Goal: Find specific page/section: Find specific page/section

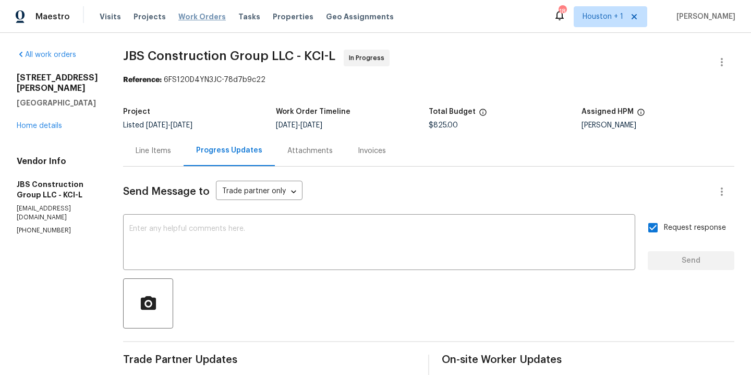
click at [194, 12] on span "Work Orders" at bounding box center [201, 16] width 47 height 10
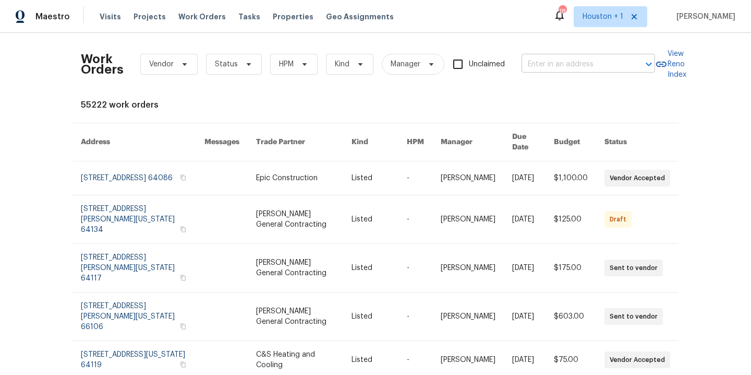
click at [547, 66] on input "text" at bounding box center [574, 64] width 104 height 16
type input "7227 g"
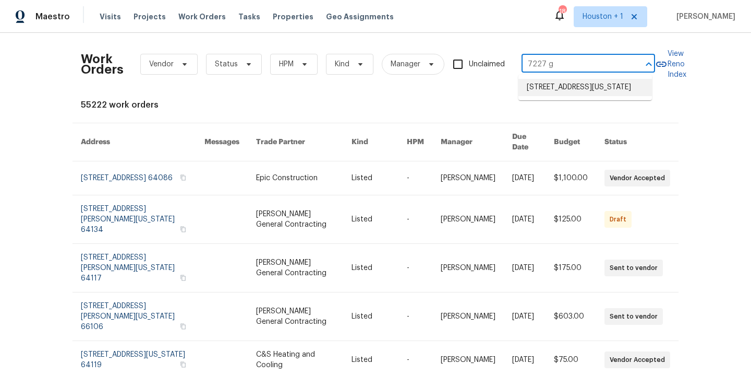
click at [560, 96] on li "[STREET_ADDRESS][US_STATE]" at bounding box center [586, 87] width 134 height 17
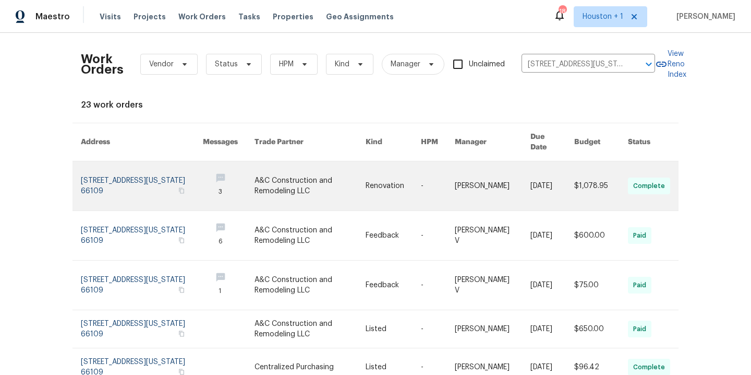
click at [280, 176] on link at bounding box center [311, 185] width 112 height 49
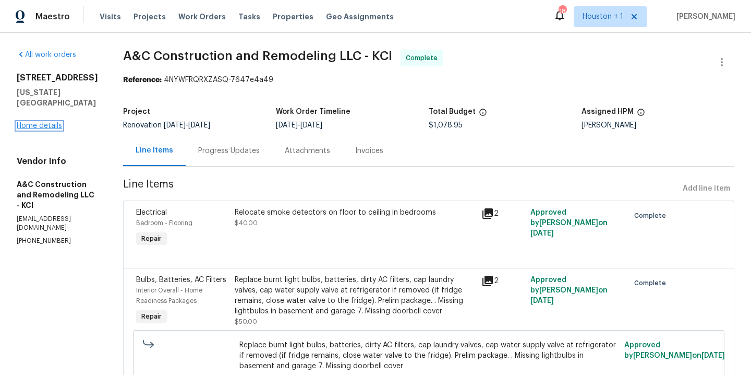
click at [51, 122] on link "Home details" at bounding box center [39, 125] width 45 height 7
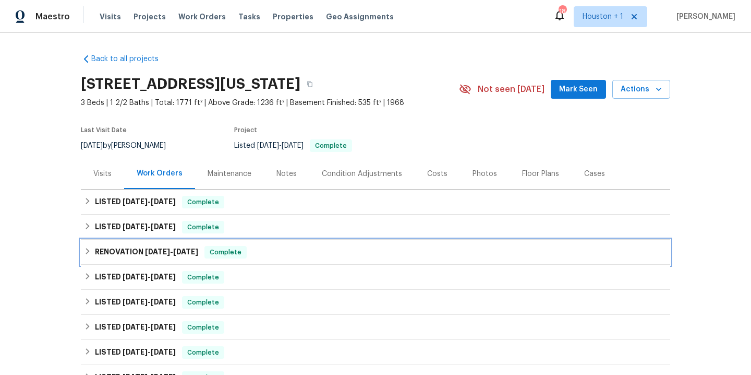
click at [159, 250] on span "[DATE]" at bounding box center [157, 251] width 25 height 7
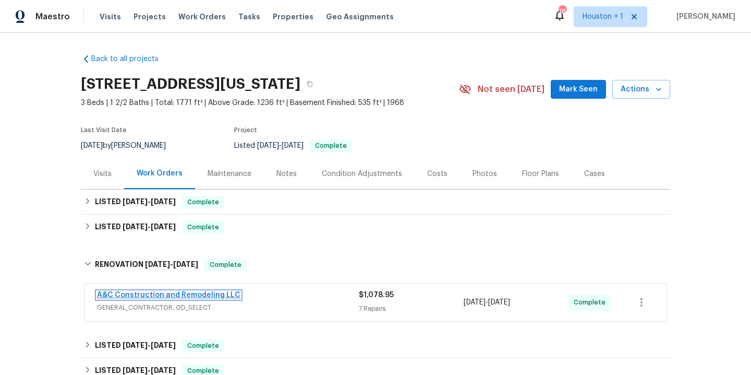
click at [202, 295] on link "A&C Construction and Remodeling LLC" at bounding box center [168, 294] width 143 height 7
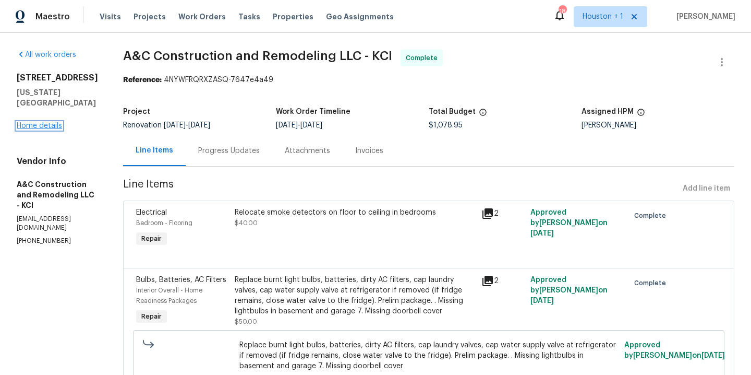
click at [52, 122] on link "Home details" at bounding box center [39, 125] width 45 height 7
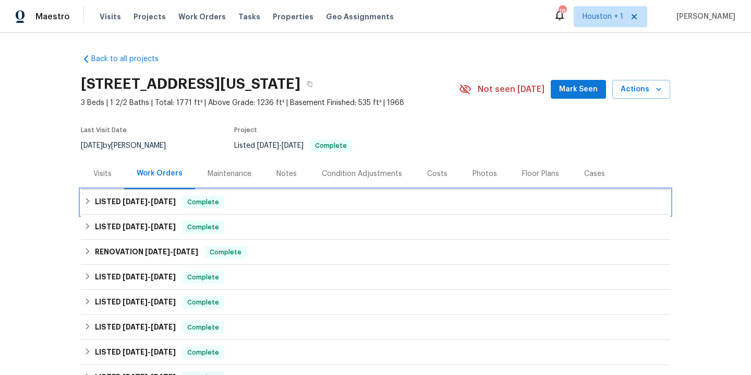
click at [144, 203] on span "[DATE]" at bounding box center [135, 201] width 25 height 7
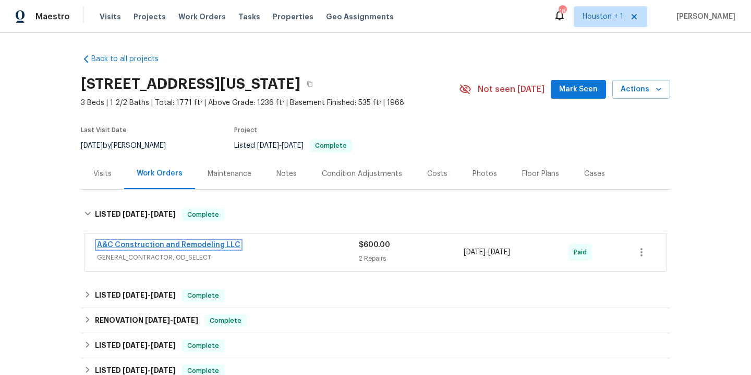
click at [179, 246] on link "A&C Construction and Remodeling LLC" at bounding box center [168, 244] width 143 height 7
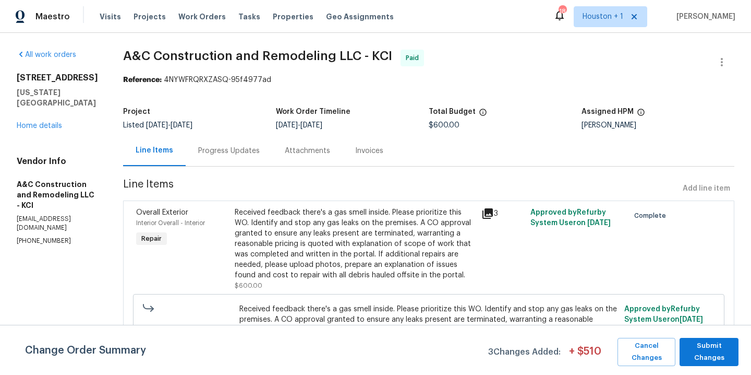
click at [43, 119] on div "[STREET_ADDRESS][US_STATE] Home details" at bounding box center [57, 102] width 81 height 58
click at [44, 122] on link "Home details" at bounding box center [39, 125] width 45 height 7
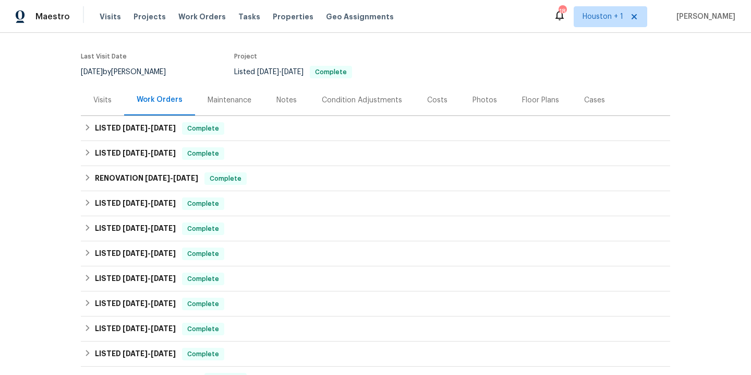
scroll to position [32, 0]
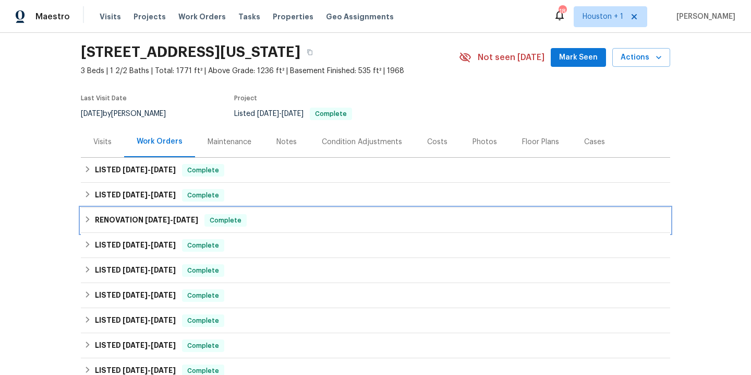
click at [146, 219] on span "[DATE]" at bounding box center [157, 219] width 25 height 7
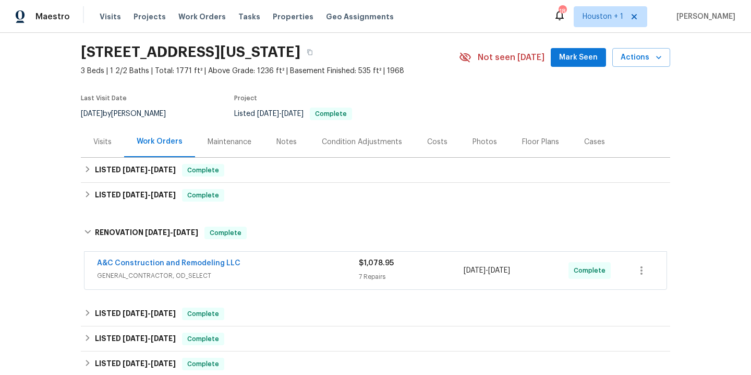
click at [200, 259] on span "A&C Construction and Remodeling LLC" at bounding box center [168, 263] width 143 height 10
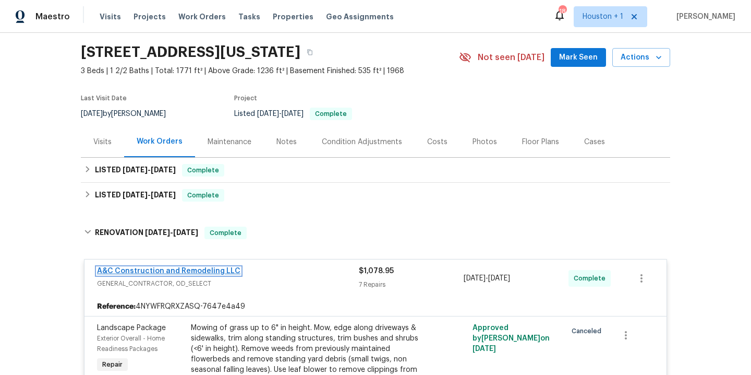
click at [202, 269] on link "A&C Construction and Remodeling LLC" at bounding box center [168, 270] width 143 height 7
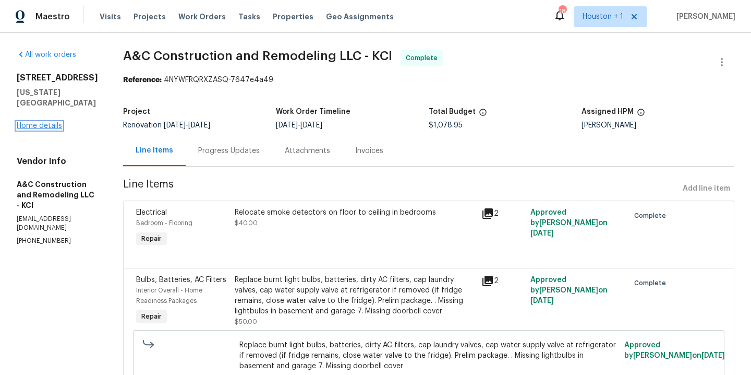
click at [42, 122] on link "Home details" at bounding box center [39, 125] width 45 height 7
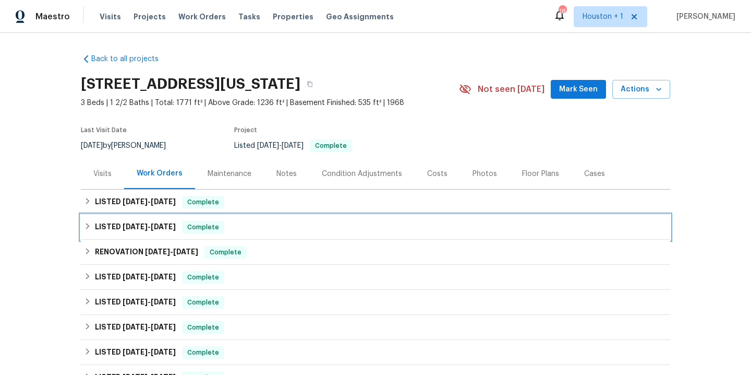
click at [134, 226] on span "[DATE]" at bounding box center [135, 226] width 25 height 7
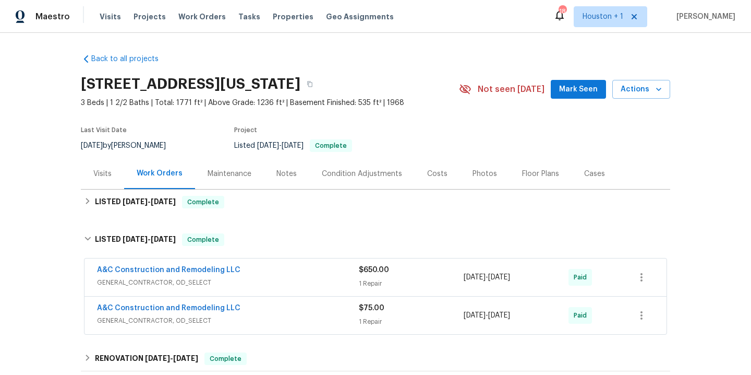
click at [428, 91] on div "[STREET_ADDRESS][US_STATE]" at bounding box center [270, 83] width 378 height 27
click at [181, 16] on span "Work Orders" at bounding box center [201, 16] width 47 height 10
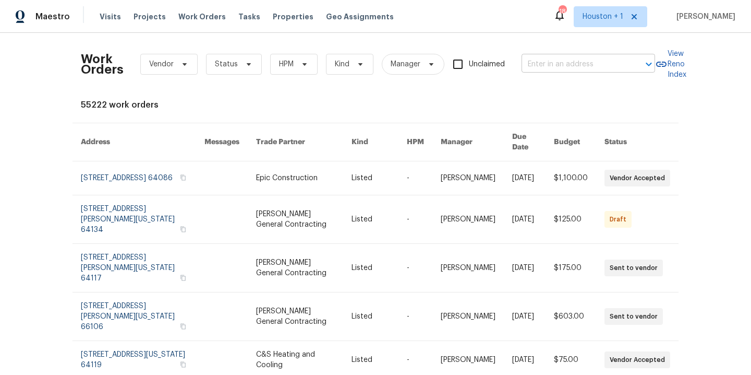
click at [590, 63] on input "text" at bounding box center [574, 64] width 104 height 16
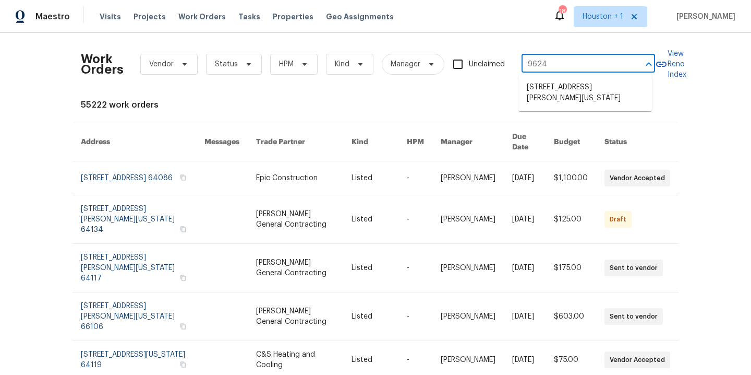
type input "9624 d"
click at [573, 88] on li "[STREET_ADDRESS][PERSON_NAME][US_STATE]" at bounding box center [586, 93] width 134 height 28
